Goal: Navigation & Orientation: Find specific page/section

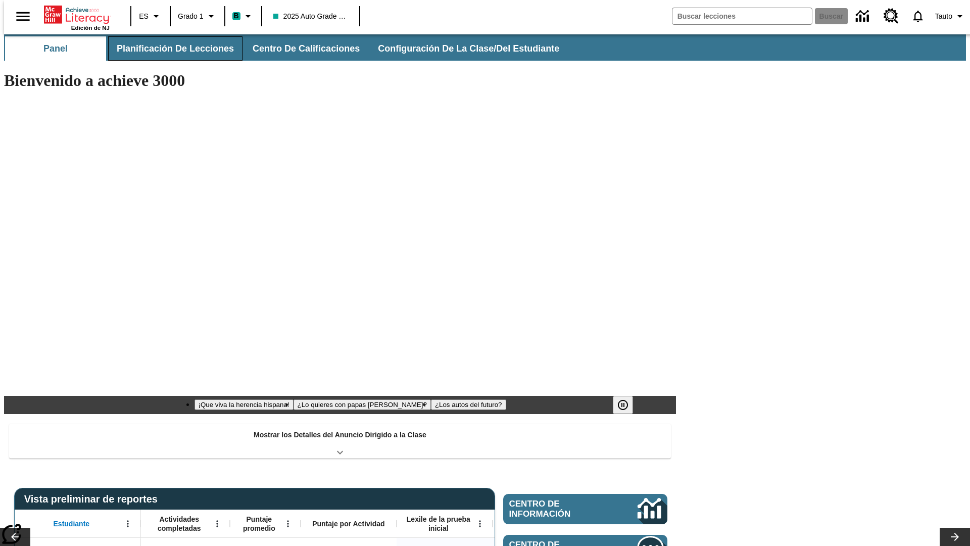
click at [169, 48] on button "Planificación de lecciones" at bounding box center [175, 48] width 134 height 24
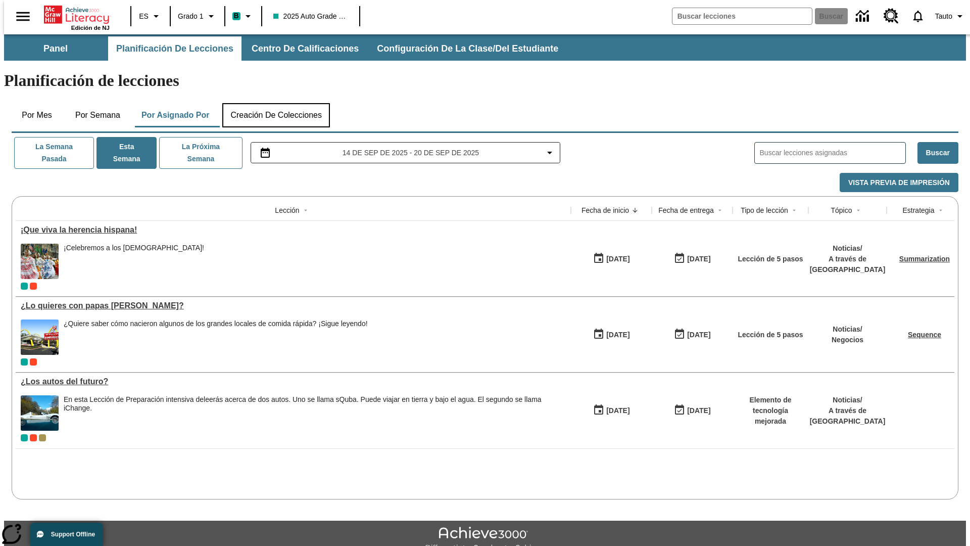
click at [276, 103] on button "Creación de colecciones" at bounding box center [276, 115] width 108 height 24
